Goal: Navigation & Orientation: Find specific page/section

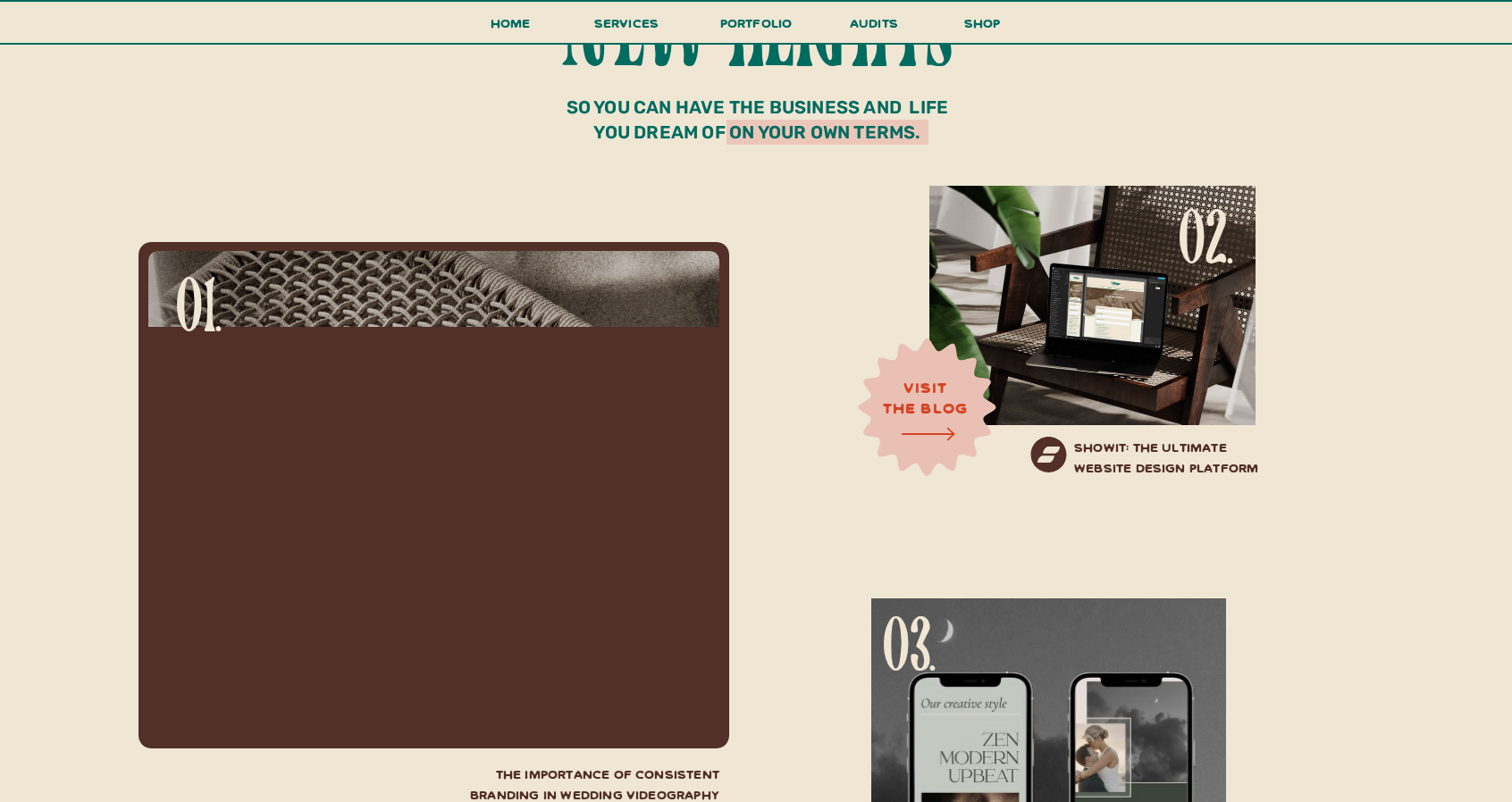
scroll to position [5898, 0]
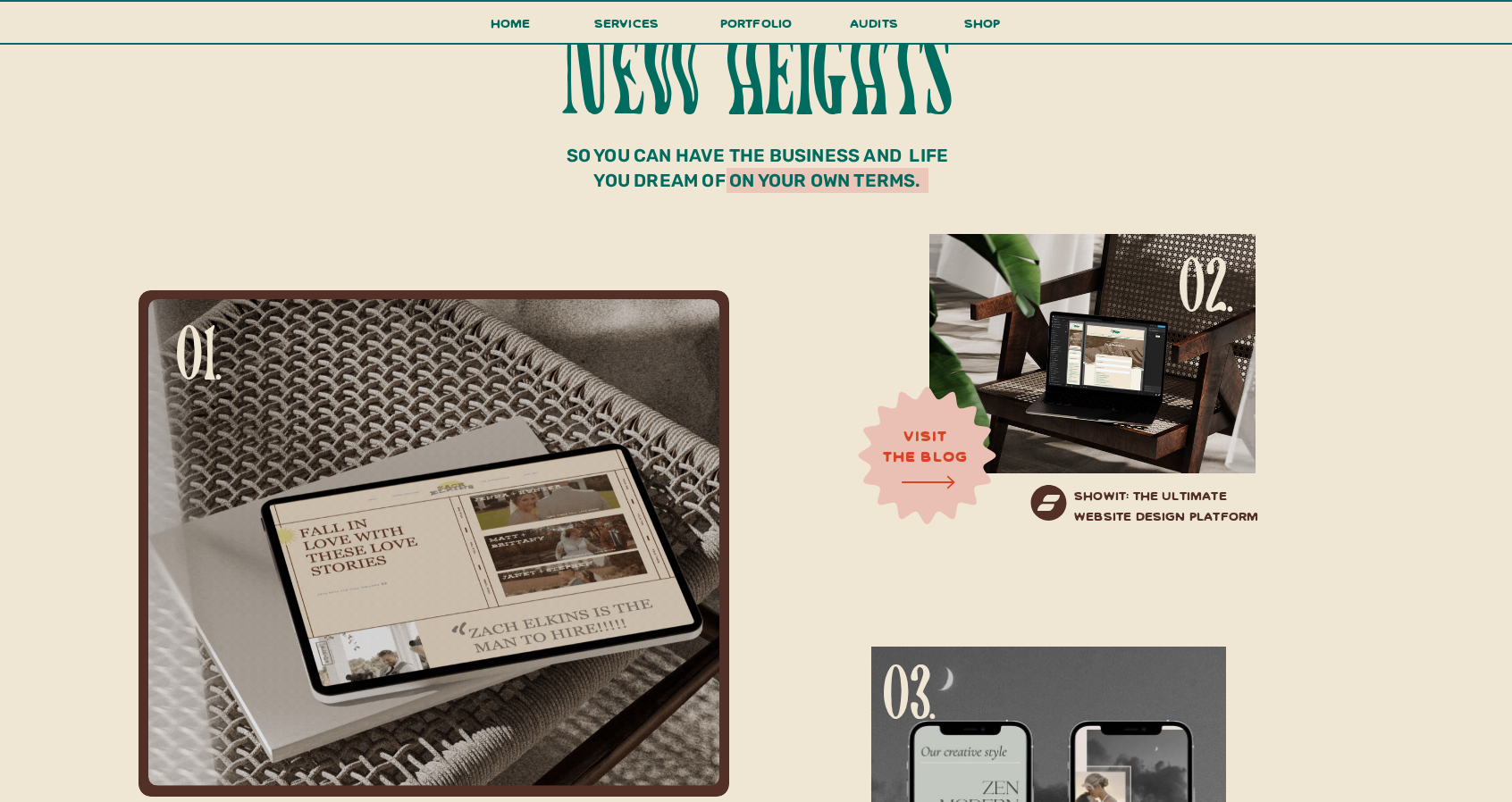
click at [1108, 360] on div at bounding box center [1092, 353] width 326 height 240
click at [913, 426] on h3 "visit the blog" at bounding box center [925, 449] width 136 height 49
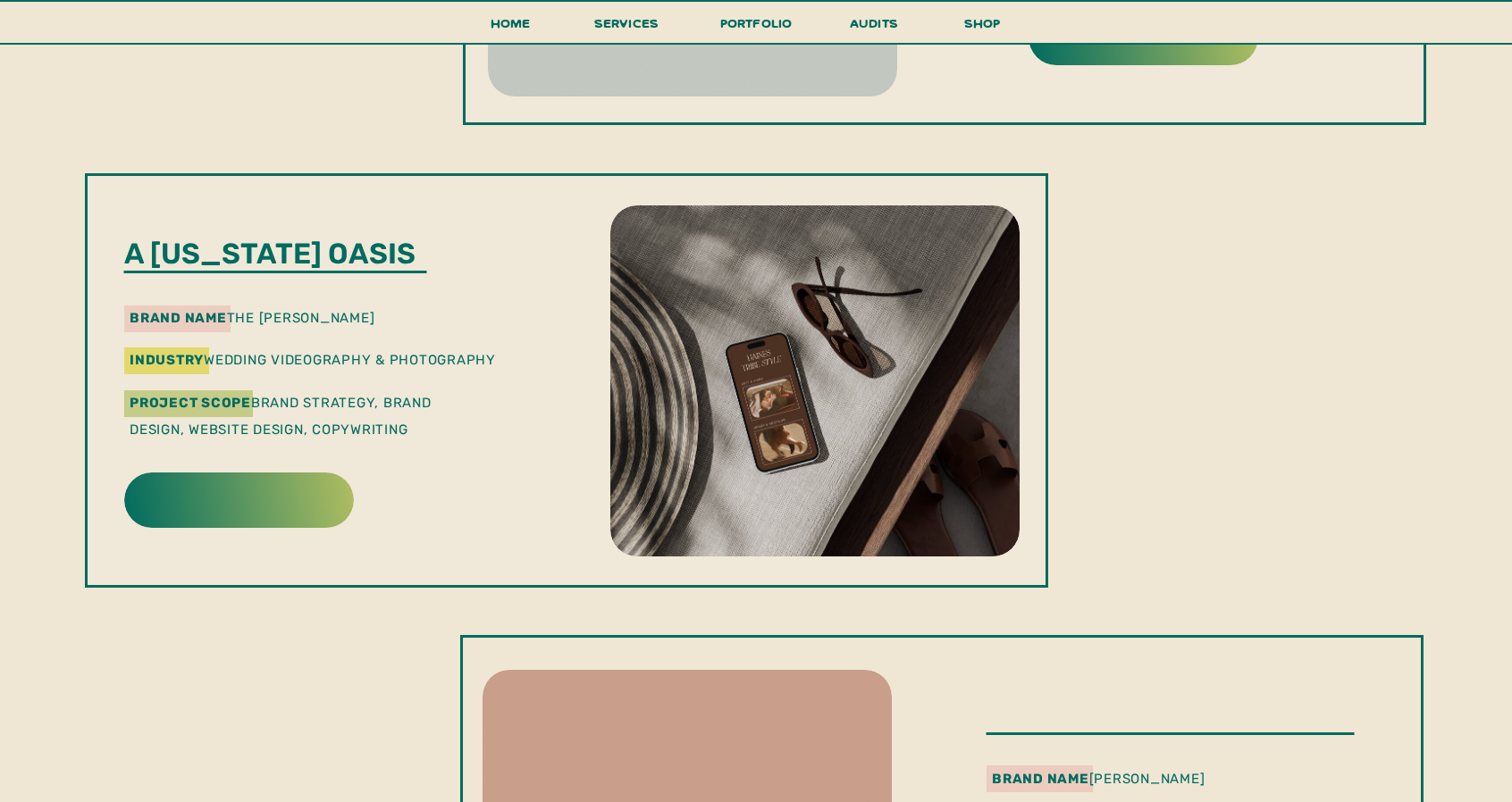
scroll to position [1340, 0]
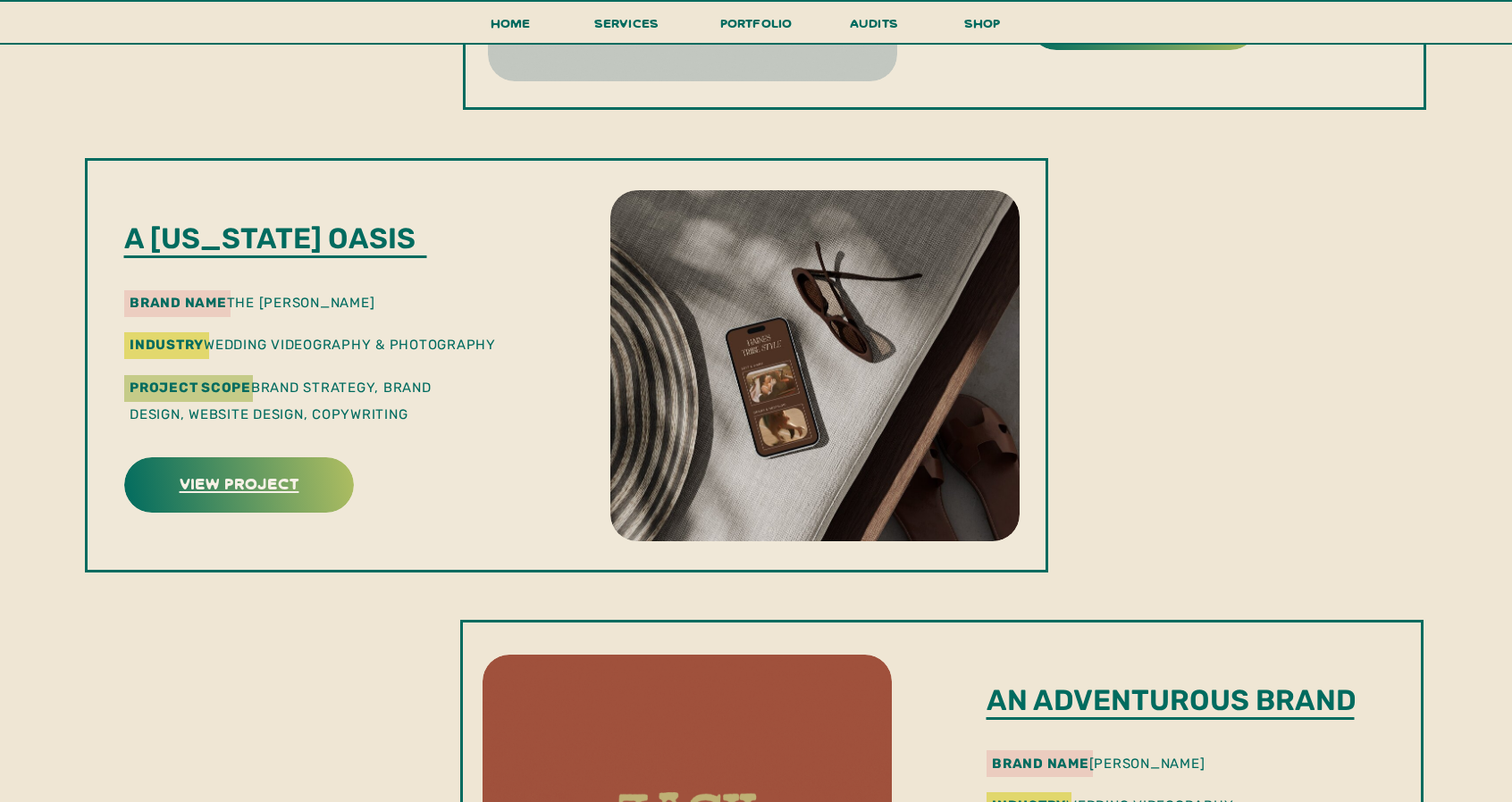
click at [285, 476] on h3 "view project" at bounding box center [239, 482] width 224 height 28
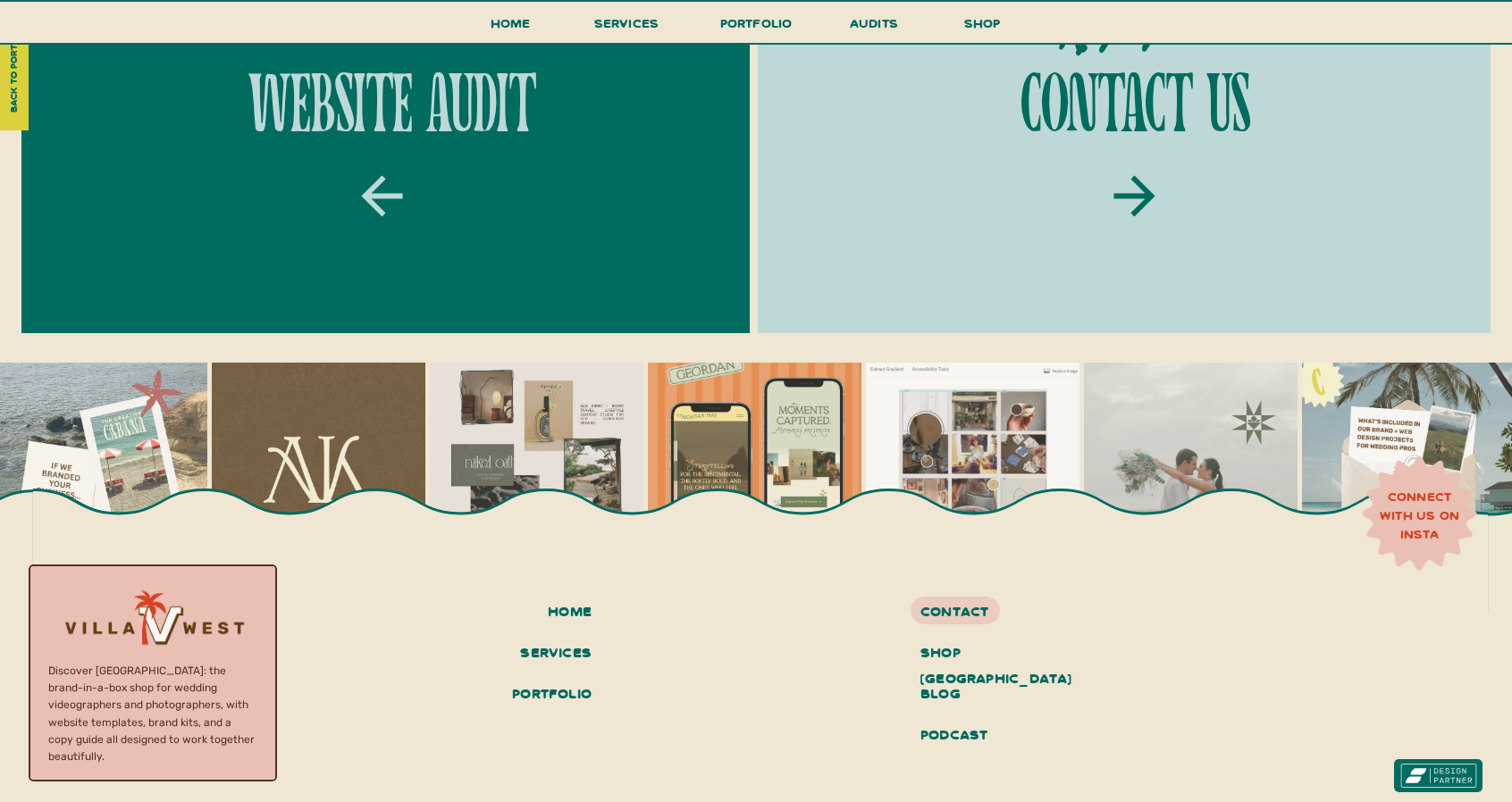
scroll to position [5962, 0]
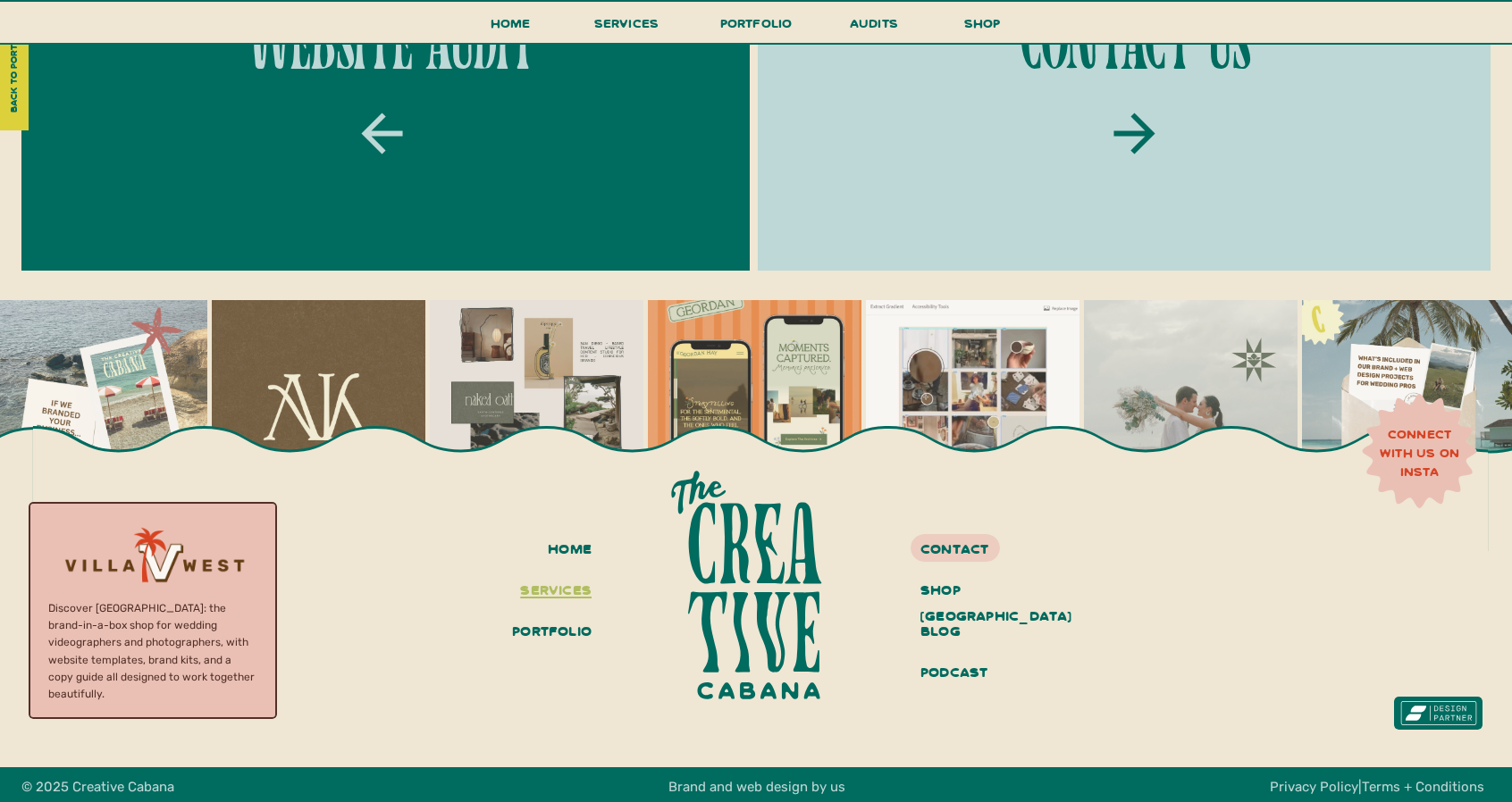
click at [590, 587] on h3 "services" at bounding box center [552, 592] width 77 height 31
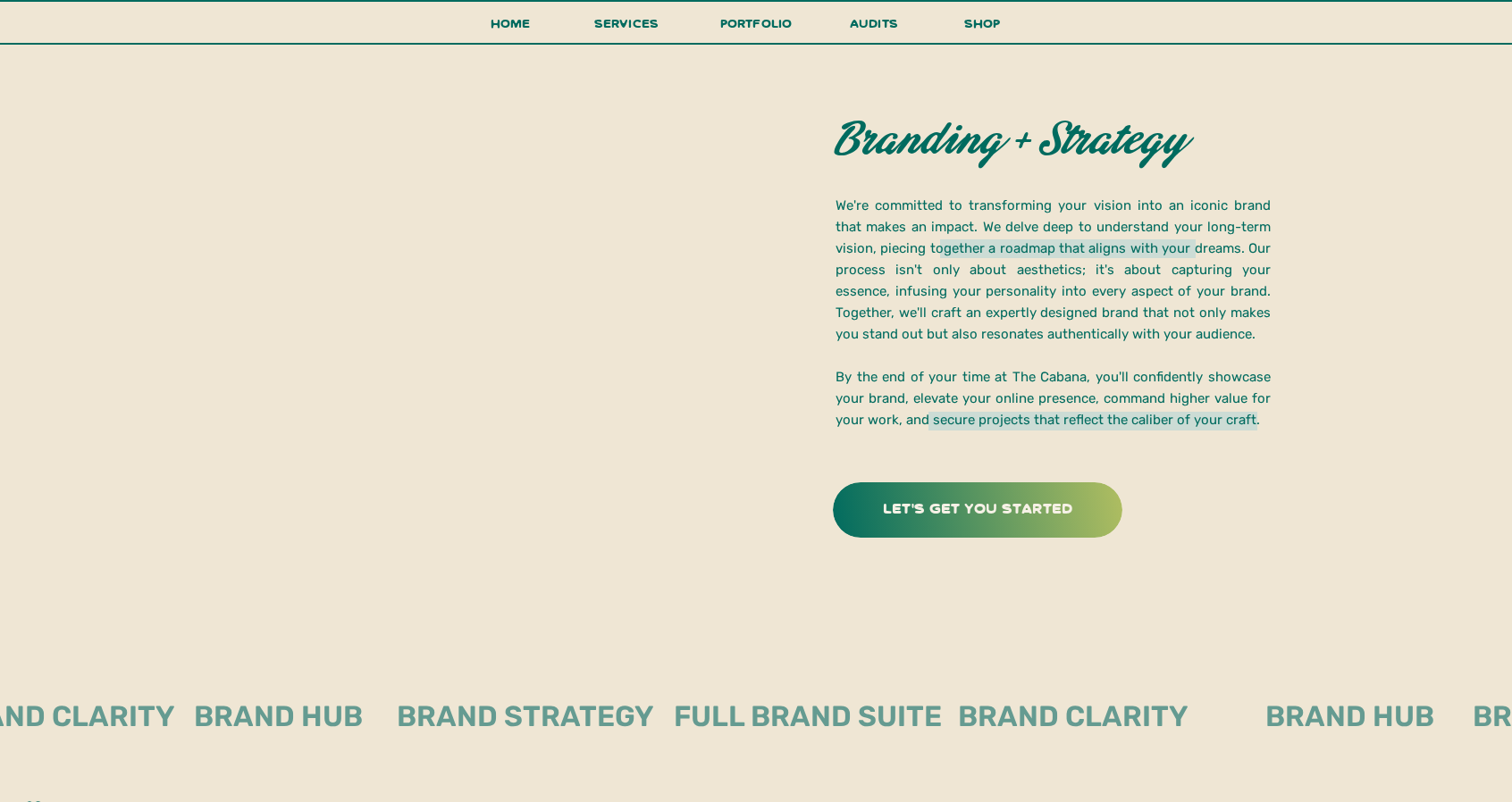
scroll to position [2413, 0]
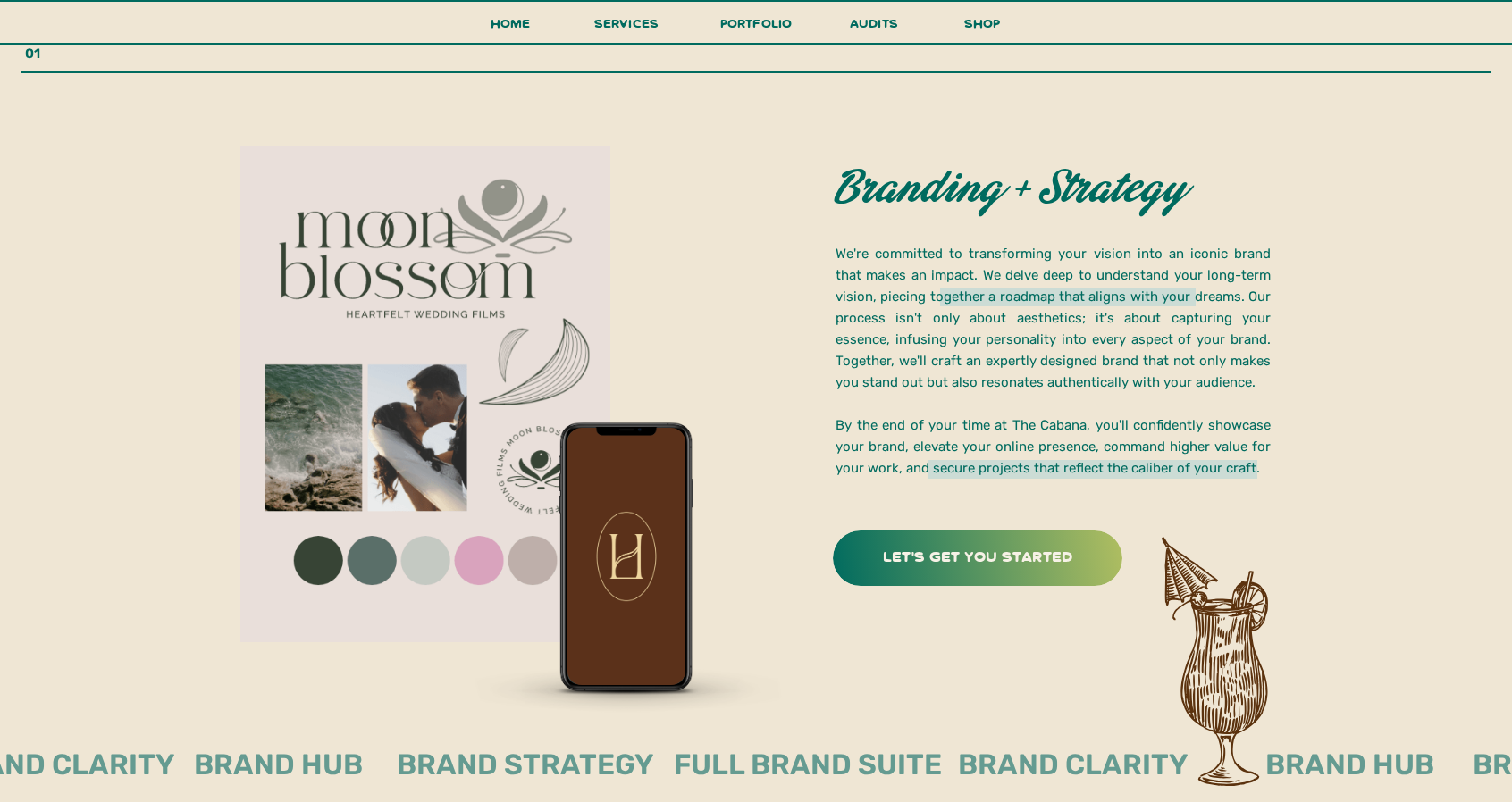
click at [945, 538] on div at bounding box center [976, 559] width 289 height 55
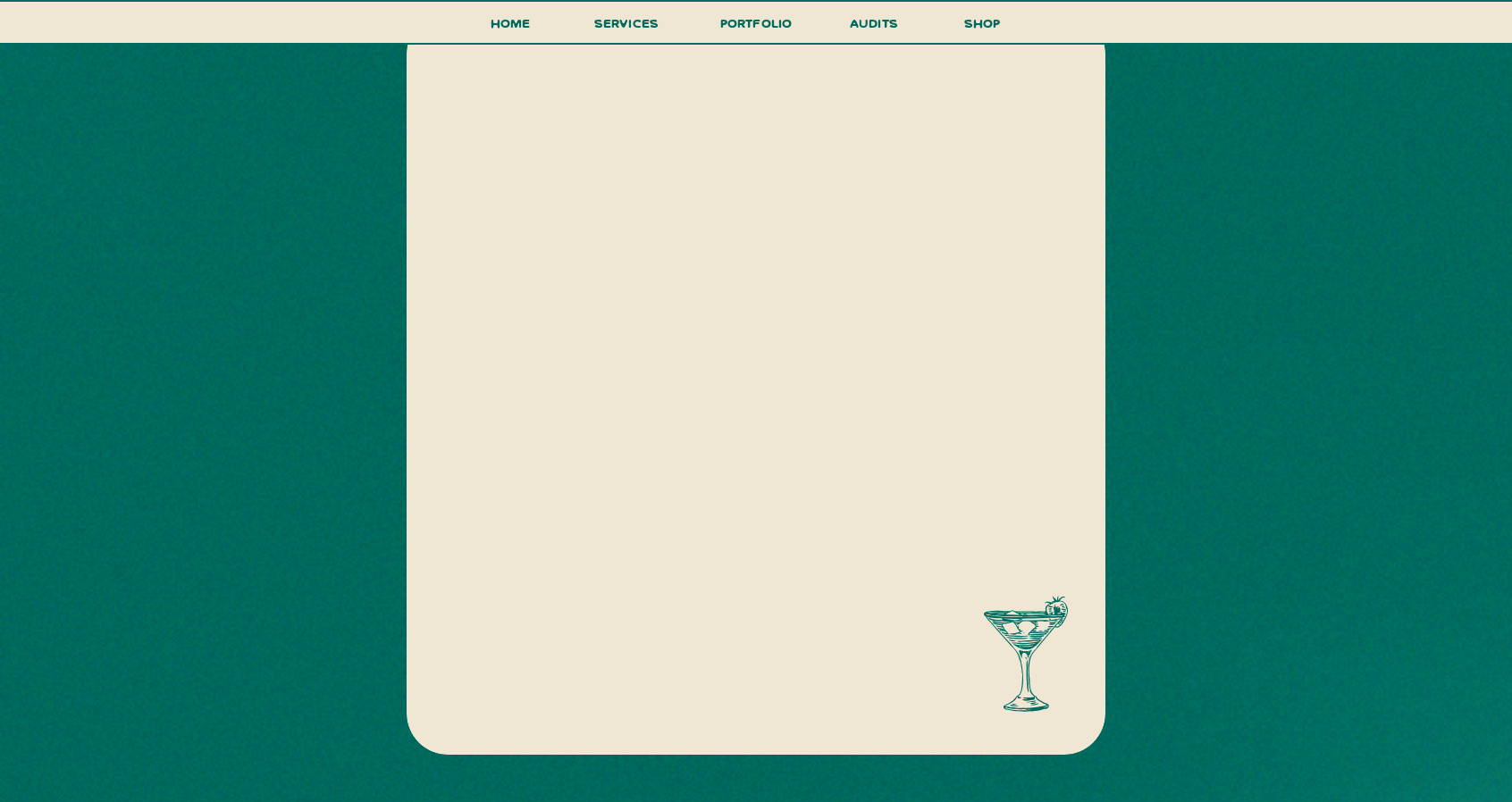
scroll to position [537, 0]
